Goal: Transaction & Acquisition: Register for event/course

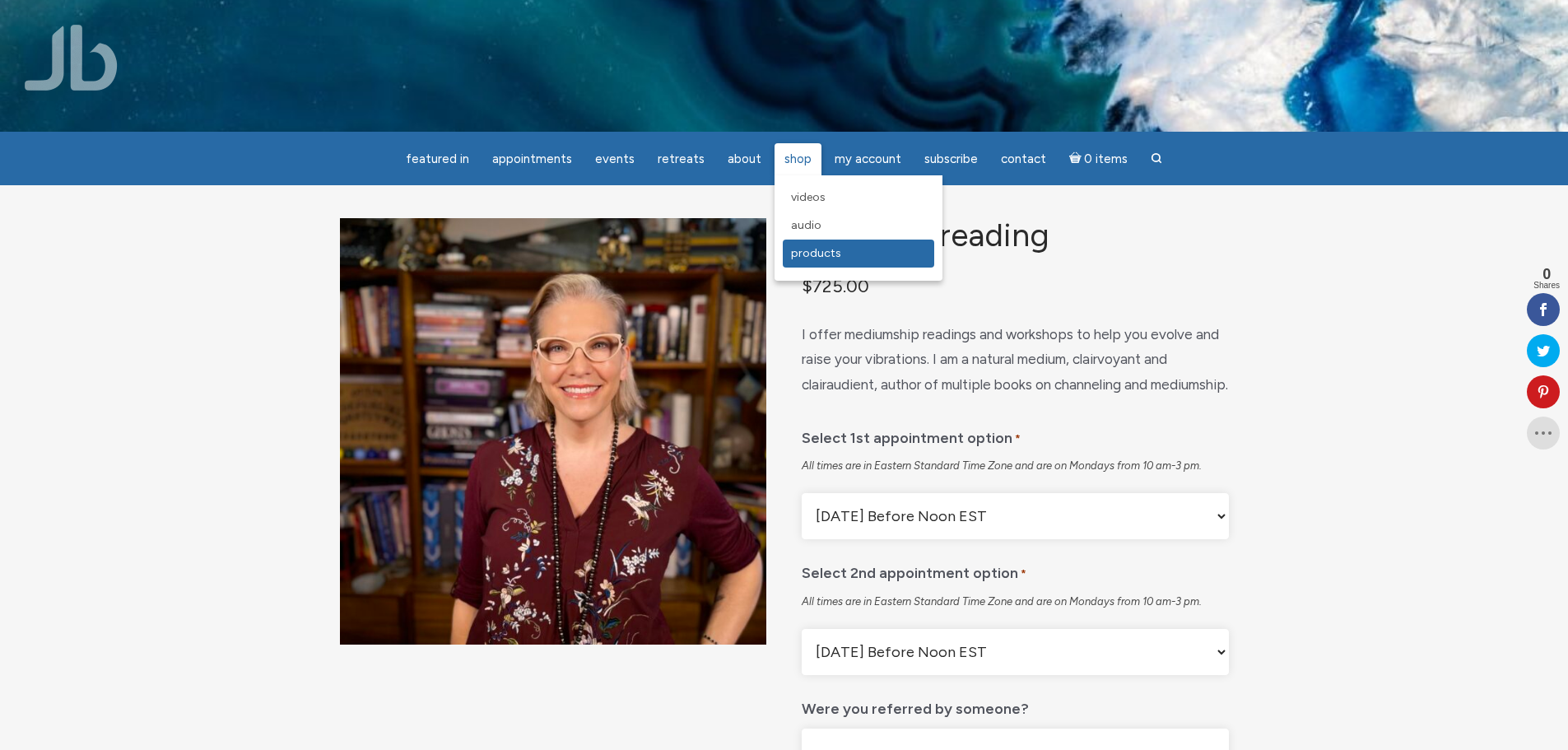
click at [810, 254] on span "Products" at bounding box center [816, 253] width 50 height 14
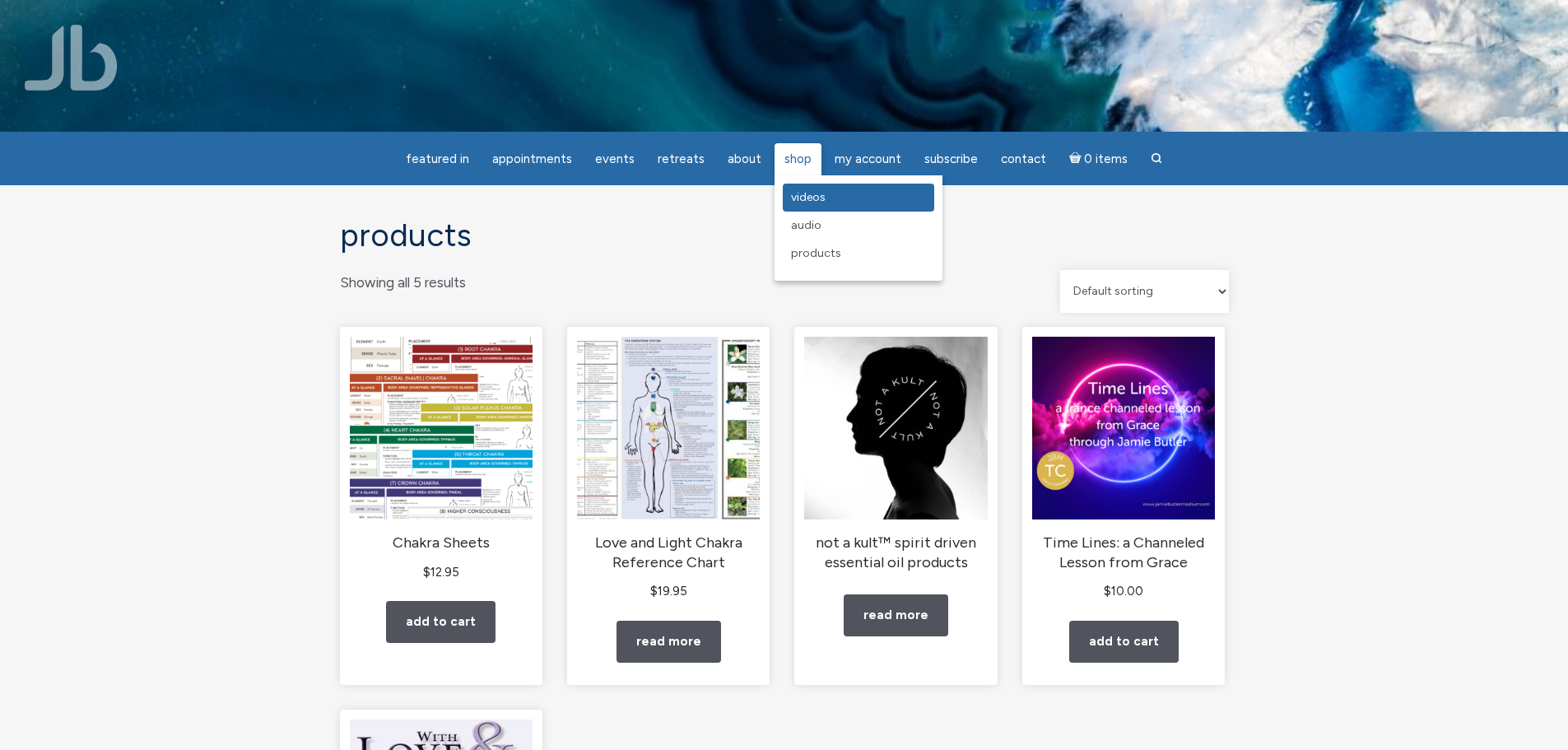
click at [802, 197] on span "Videos" at bounding box center [808, 197] width 35 height 14
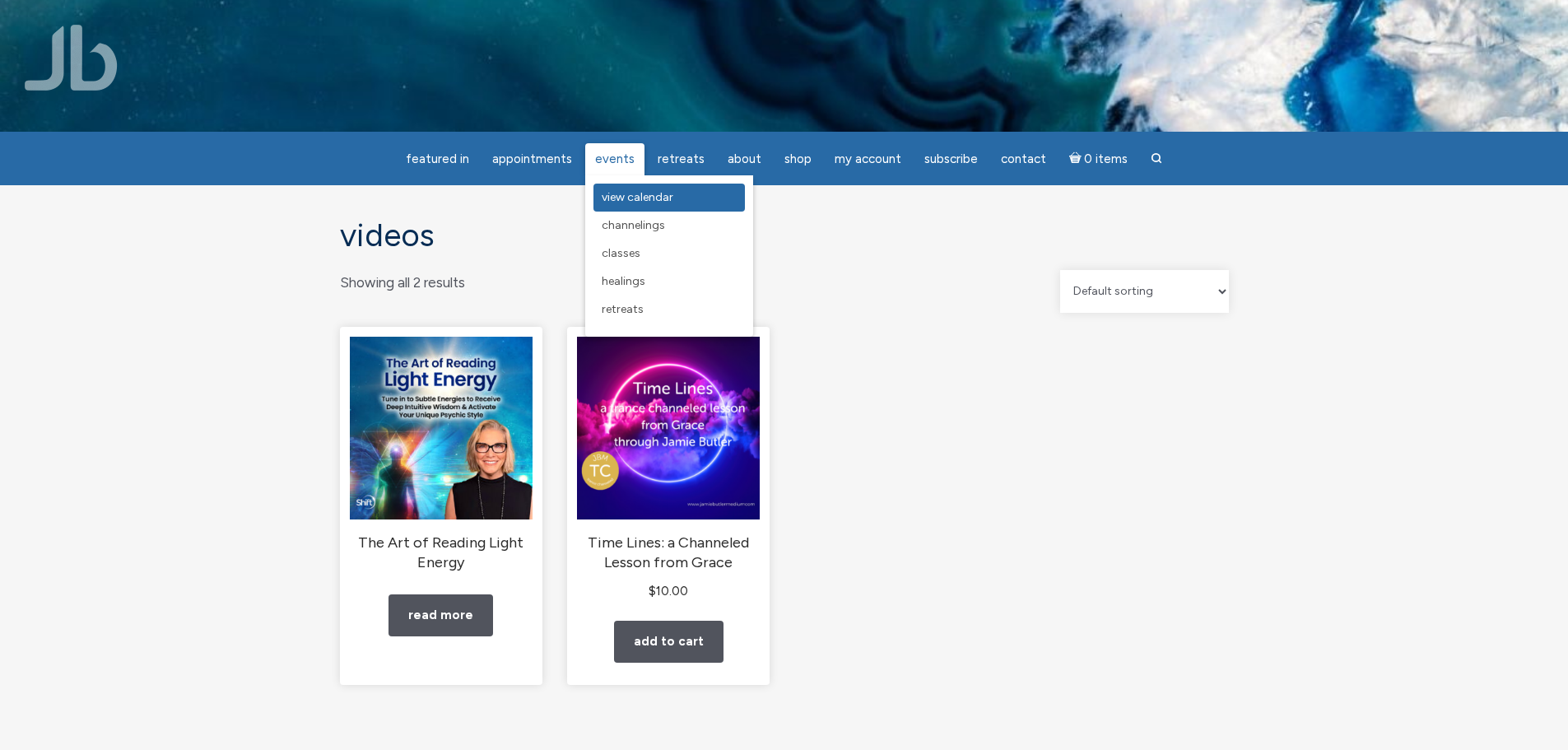
click at [632, 188] on link "View Calendar" at bounding box center [669, 197] width 151 height 28
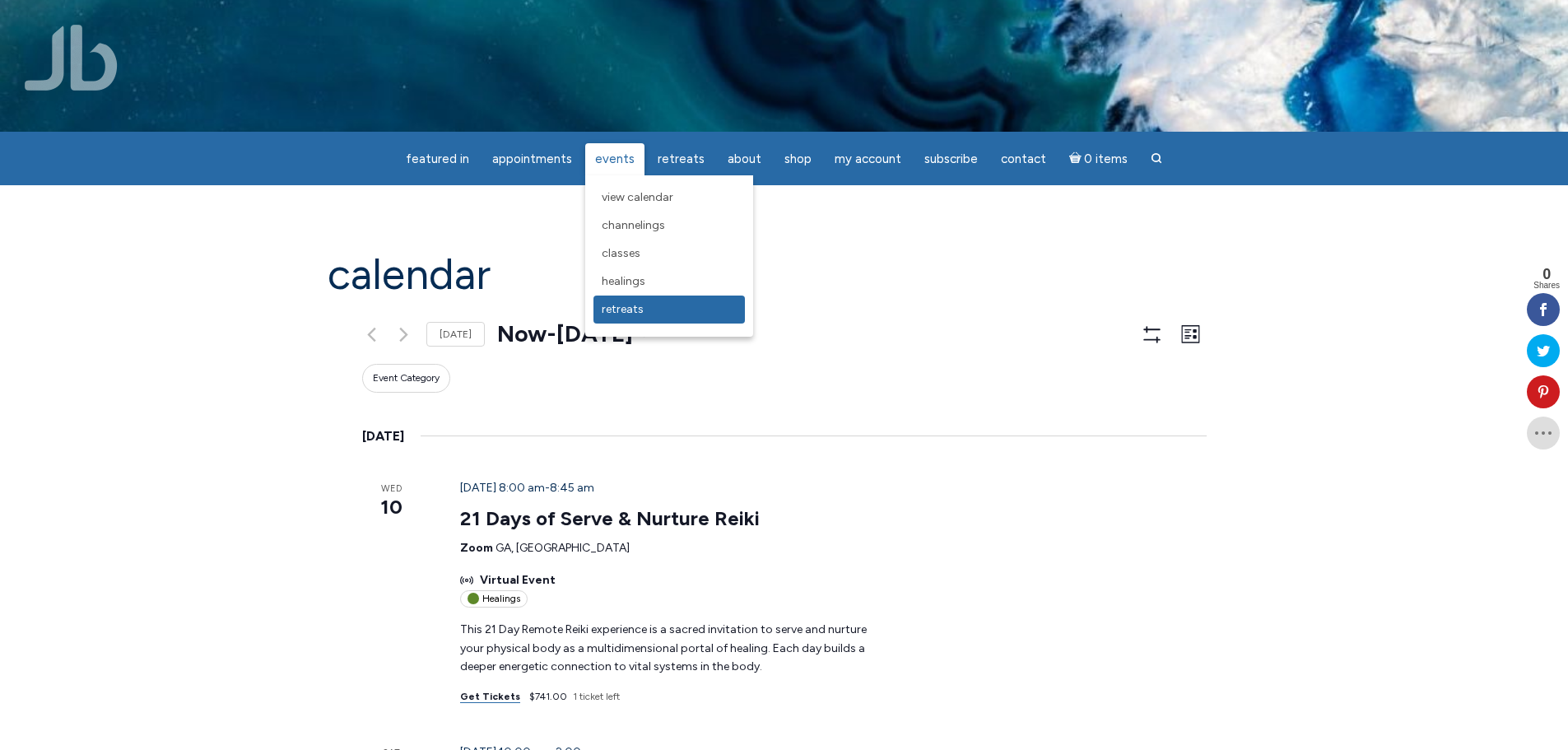
click at [629, 313] on span "Retreats" at bounding box center [623, 309] width 42 height 14
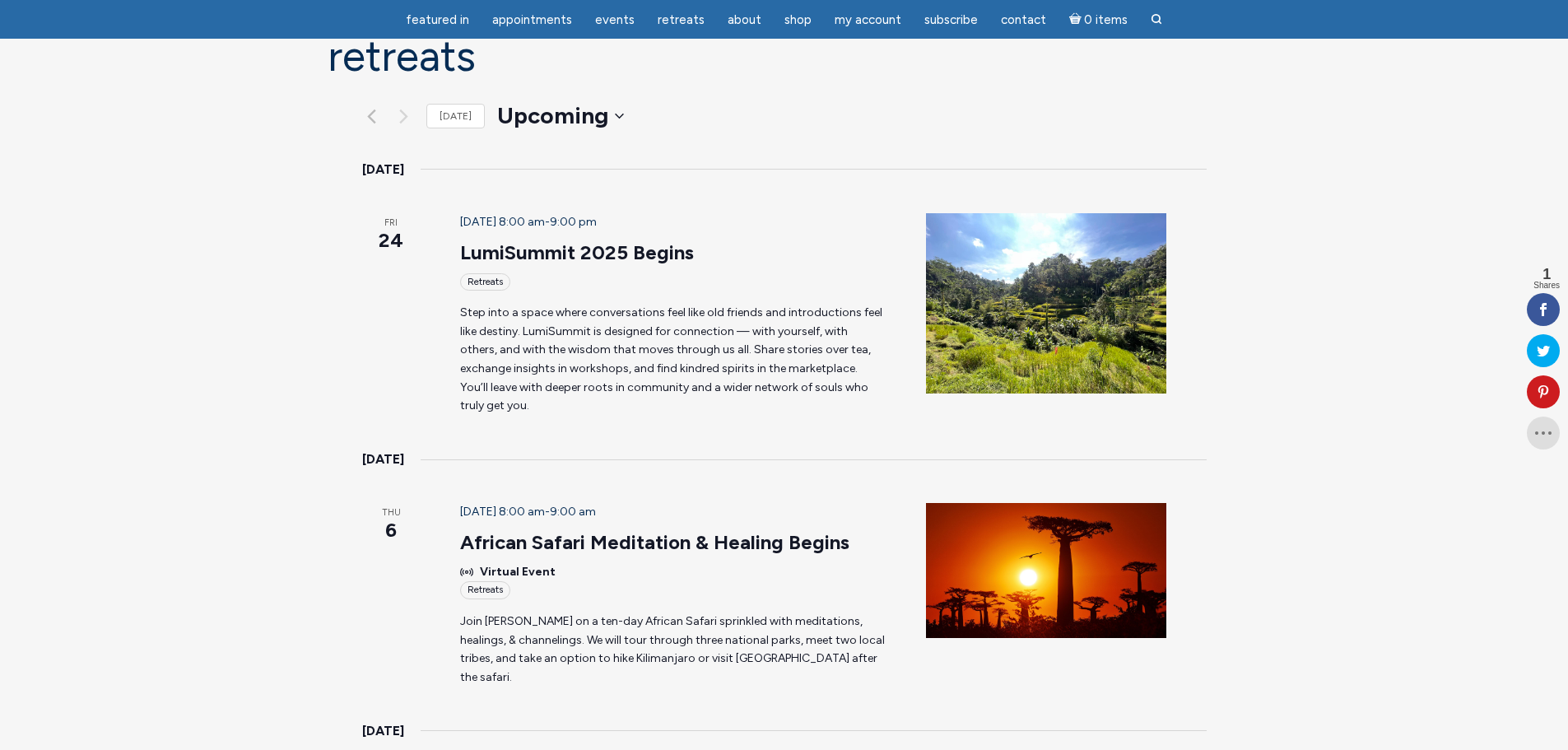
scroll to position [329, 0]
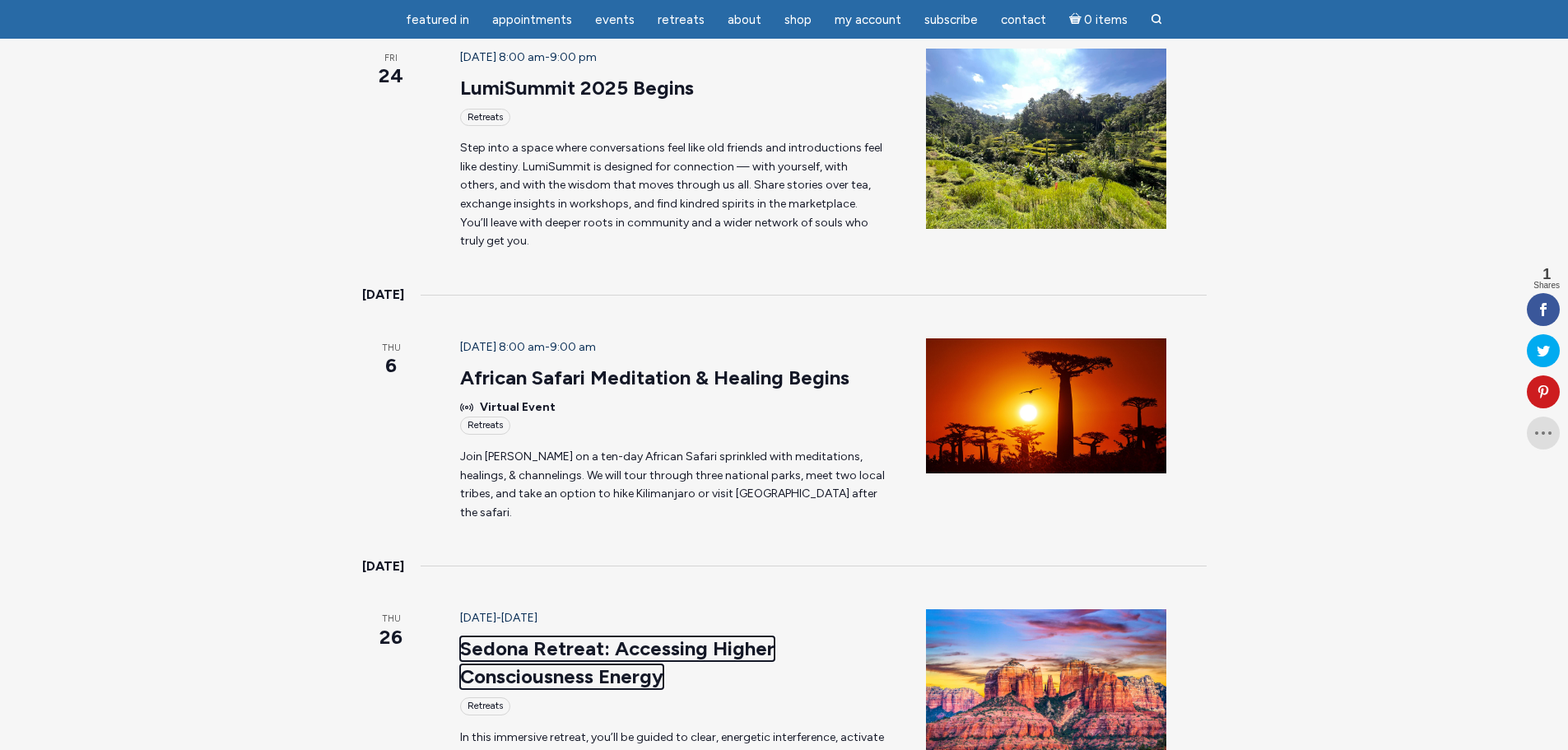
click at [688, 636] on link "Sedona Retreat: Accessing Higher Consciousness Energy" at bounding box center [618, 662] width 315 height 52
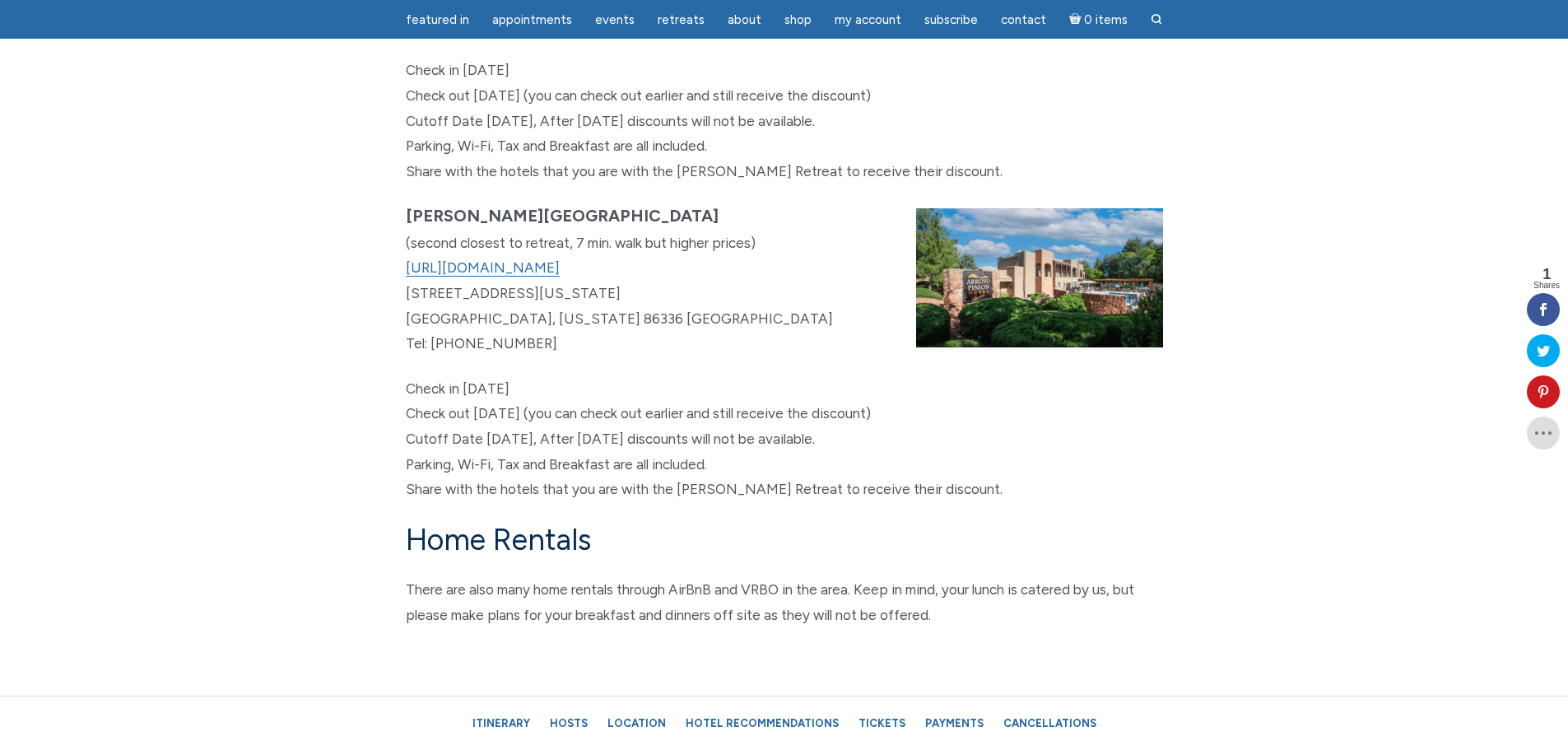
scroll to position [9134, 0]
